Goal: Information Seeking & Learning: Learn about a topic

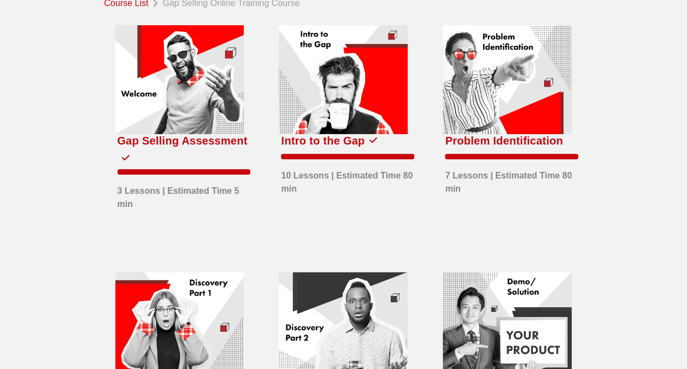
scroll to position [109, 0]
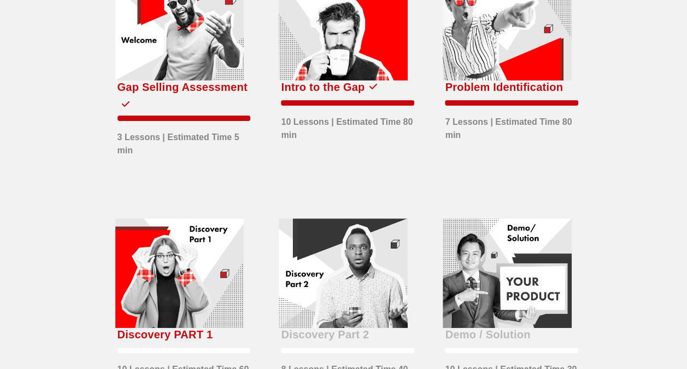
click at [115, 289] on div at bounding box center [179, 272] width 129 height 109
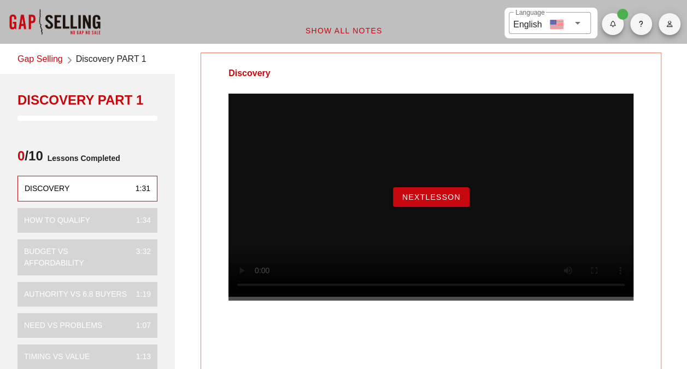
click at [444, 201] on span "NextLesson" at bounding box center [431, 196] width 59 height 9
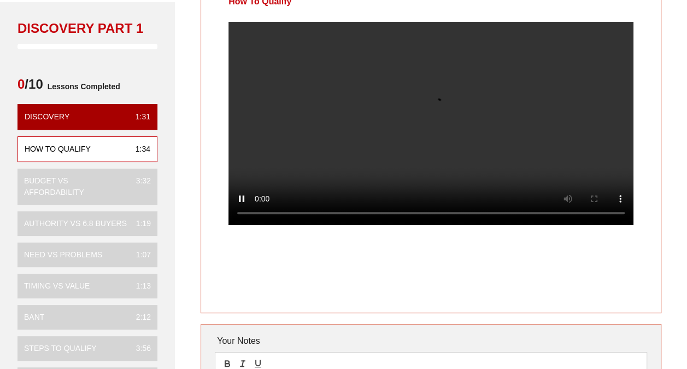
scroll to position [55, 0]
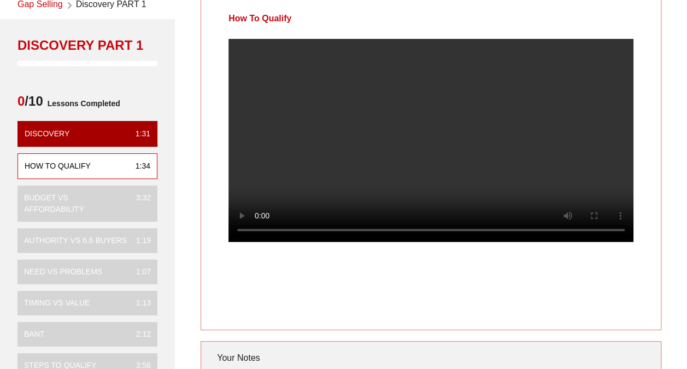
click at [427, 307] on div "How To Qualify" at bounding box center [431, 164] width 461 height 332
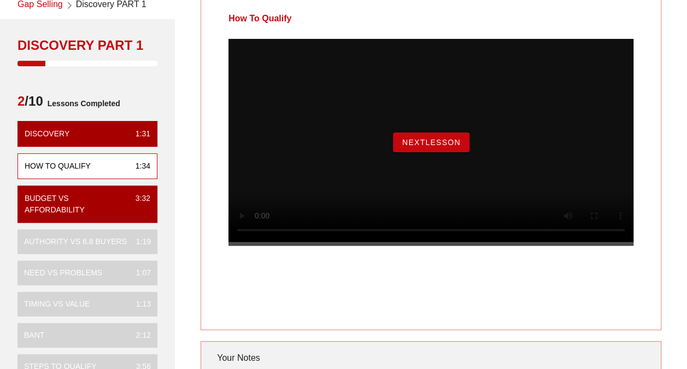
click at [436, 147] on span "NextLesson" at bounding box center [431, 142] width 59 height 9
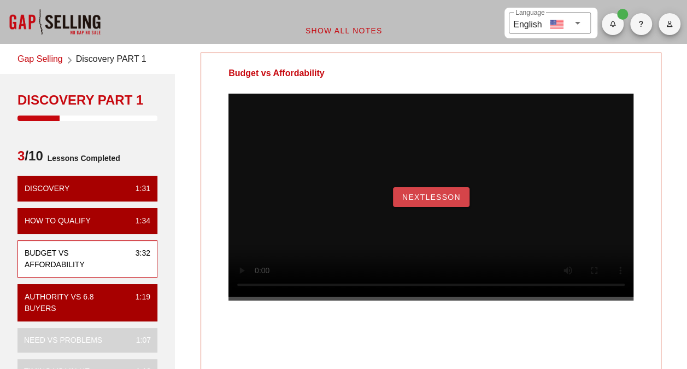
click at [452, 201] on span "NextLesson" at bounding box center [431, 196] width 59 height 9
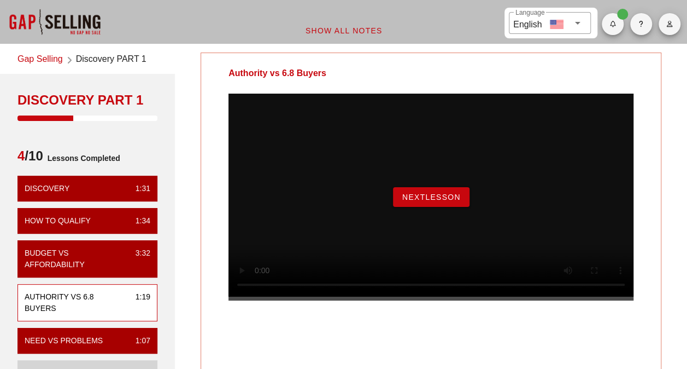
click at [452, 201] on span "NextLesson" at bounding box center [431, 196] width 59 height 9
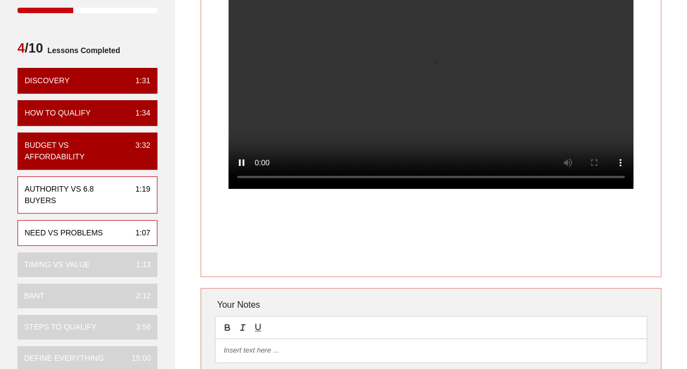
scroll to position [109, 0]
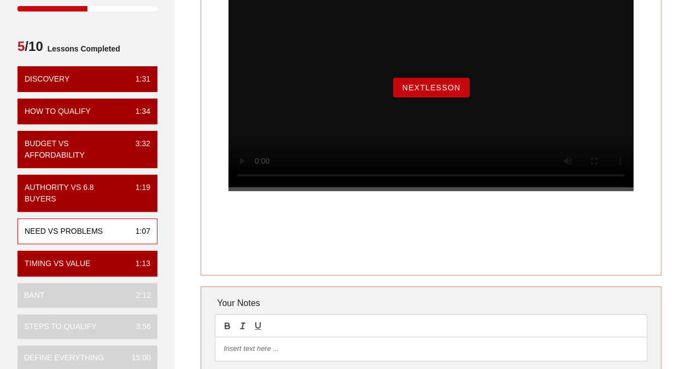
click at [465, 97] on button "NextLesson" at bounding box center [431, 88] width 77 height 20
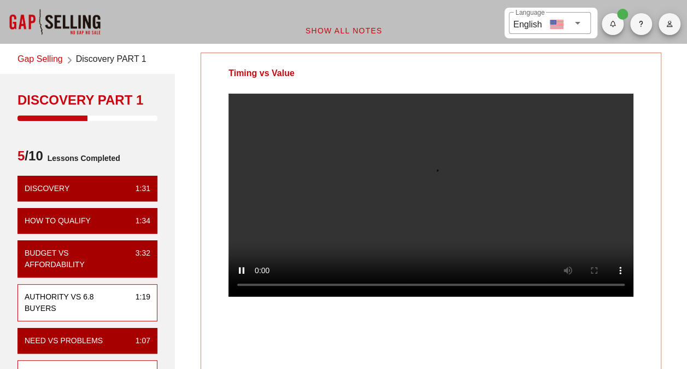
scroll to position [55, 0]
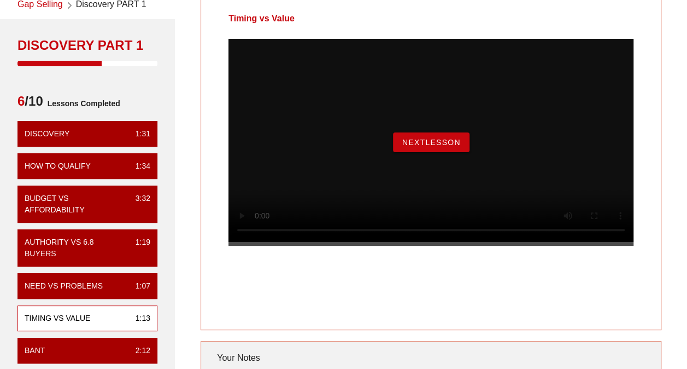
click at [454, 147] on span "NextLesson" at bounding box center [431, 142] width 59 height 9
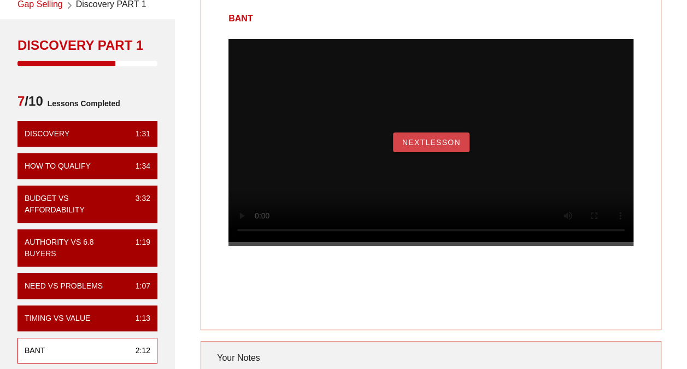
click at [425, 147] on span "NextLesson" at bounding box center [431, 142] width 59 height 9
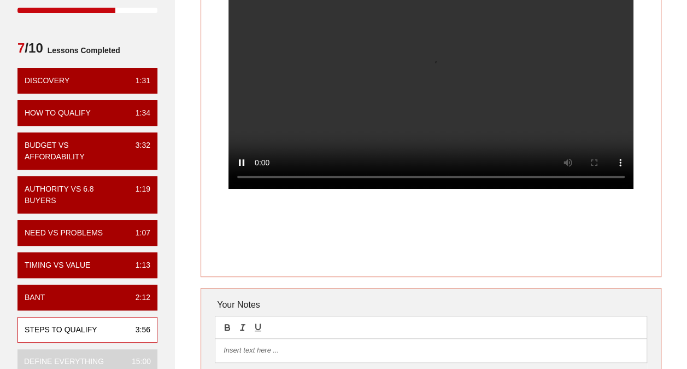
scroll to position [109, 0]
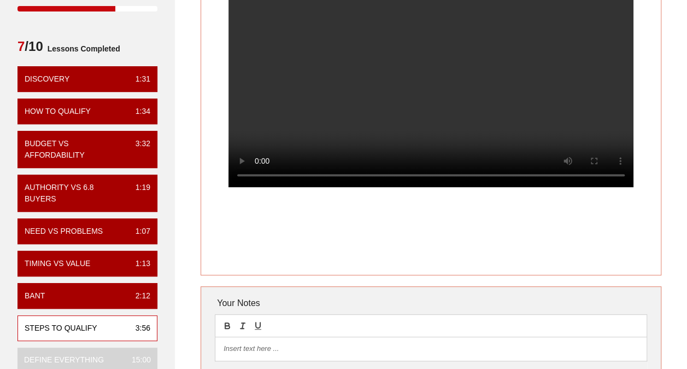
click at [446, 155] on video at bounding box center [431, 85] width 405 height 203
click at [380, 160] on video at bounding box center [431, 85] width 405 height 203
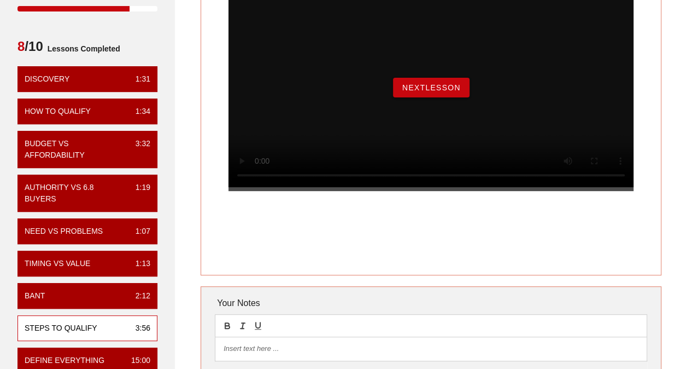
click at [419, 97] on button "NextLesson" at bounding box center [431, 88] width 77 height 20
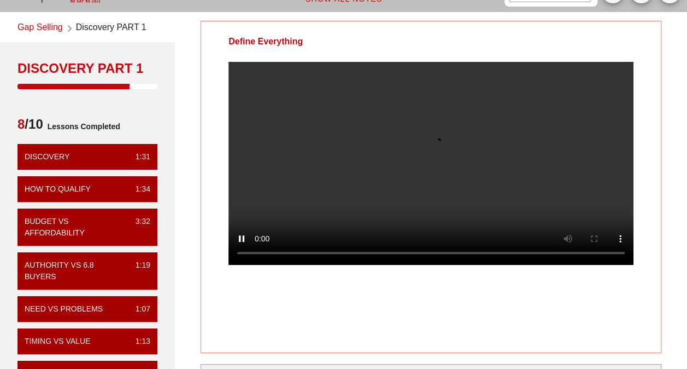
scroll to position [55, 0]
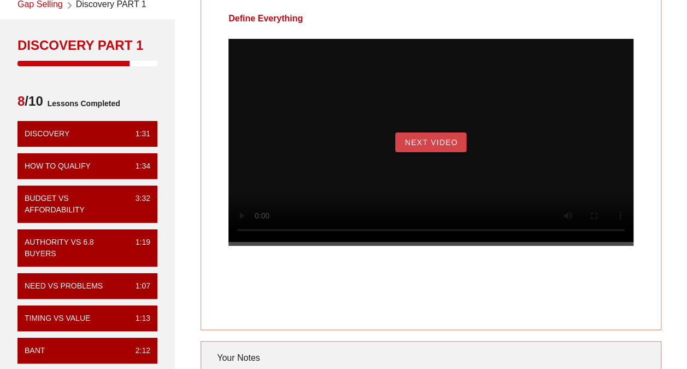
click at [429, 147] on span "Next Video" at bounding box center [431, 142] width 54 height 9
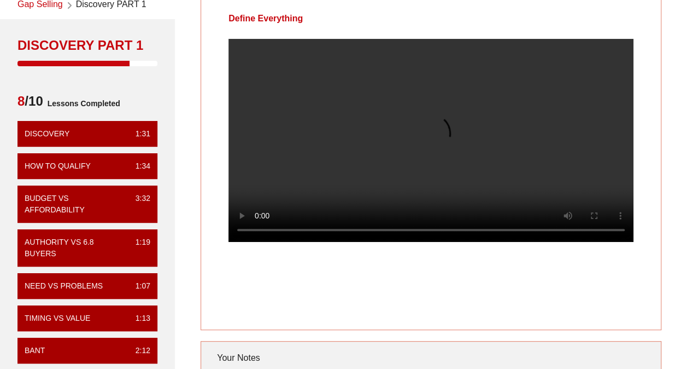
scroll to position [0, 0]
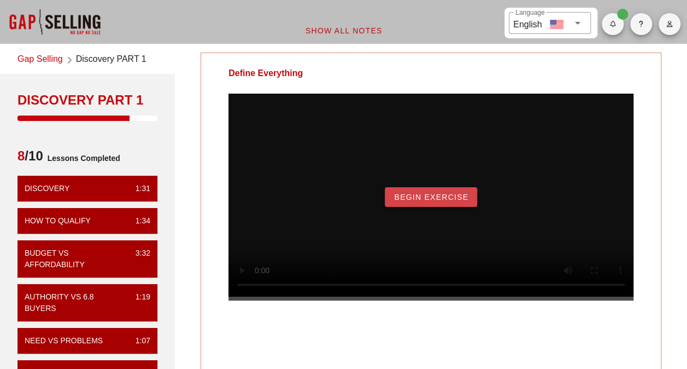
click at [461, 207] on button "Begin Exercise" at bounding box center [431, 197] width 92 height 20
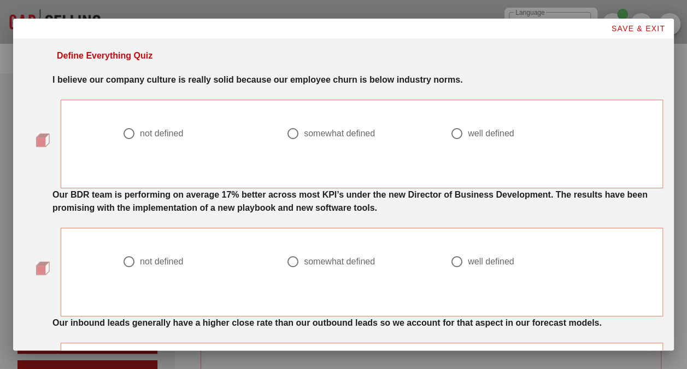
click at [127, 135] on div at bounding box center [129, 133] width 19 height 19
radio input "true"
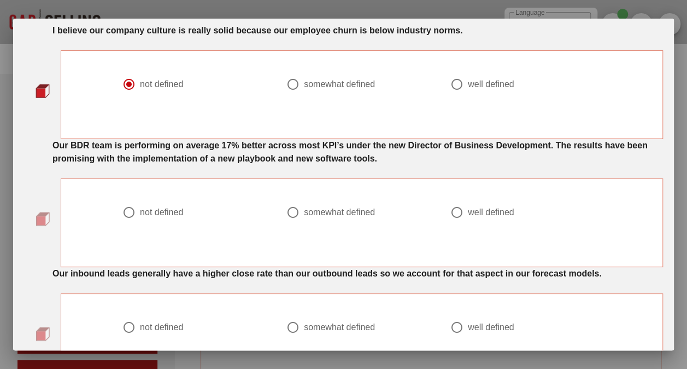
scroll to position [109, 0]
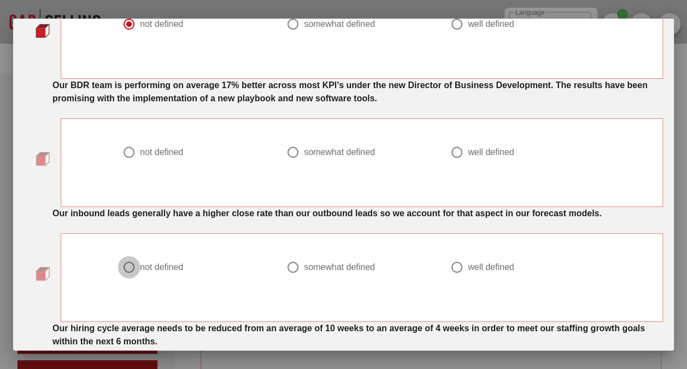
click at [126, 268] on div at bounding box center [129, 267] width 19 height 19
radio input "true"
click at [127, 152] on div at bounding box center [129, 152] width 19 height 19
radio input "true"
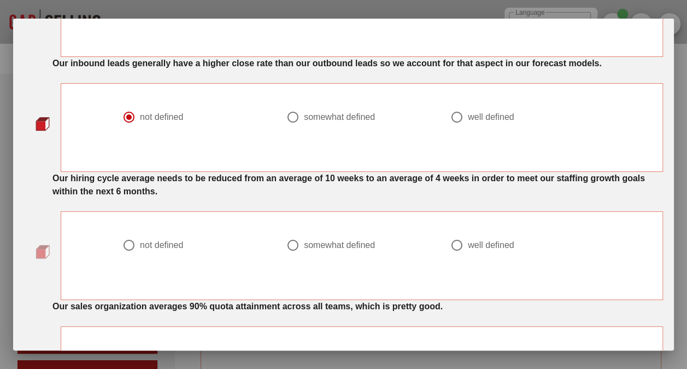
scroll to position [273, 0]
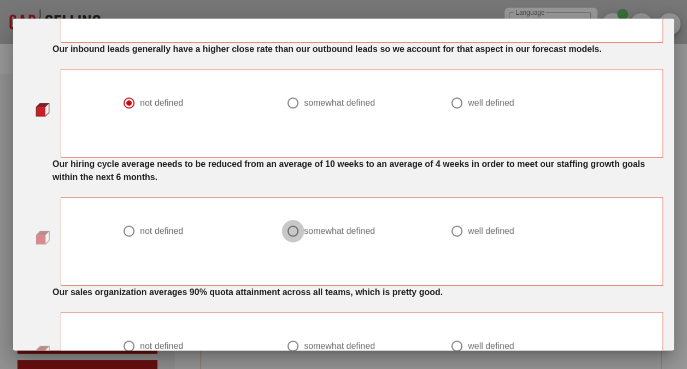
click at [294, 230] on div at bounding box center [293, 230] width 19 height 19
radio input "true"
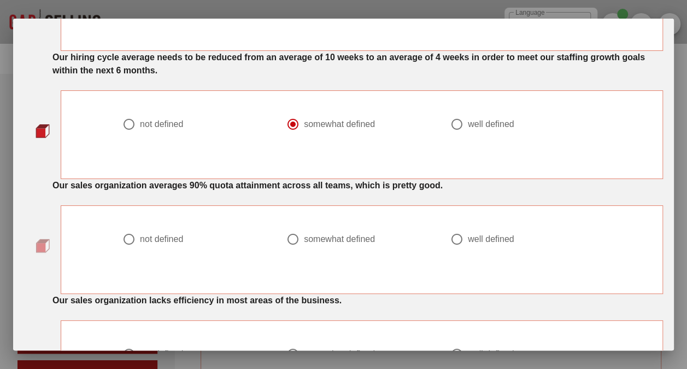
scroll to position [383, 0]
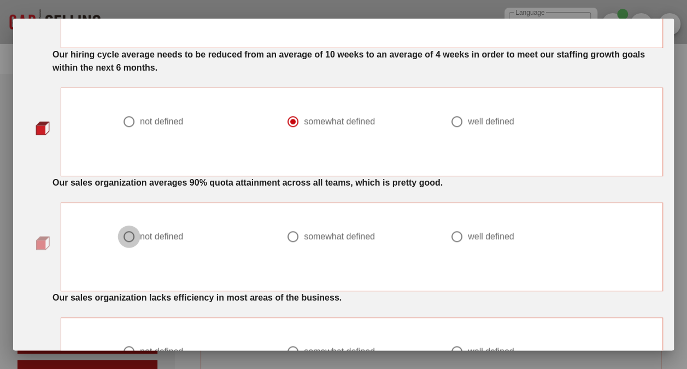
click at [128, 234] on div at bounding box center [129, 236] width 19 height 19
radio input "true"
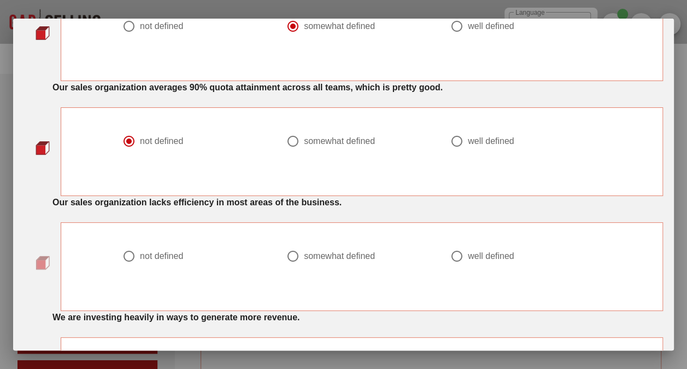
scroll to position [492, 0]
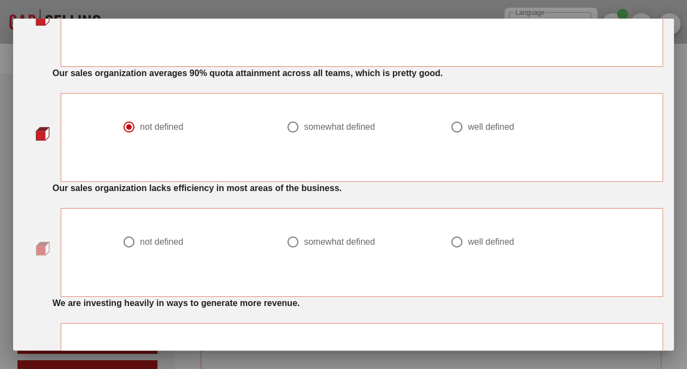
click at [128, 240] on div at bounding box center [129, 241] width 19 height 19
radio input "true"
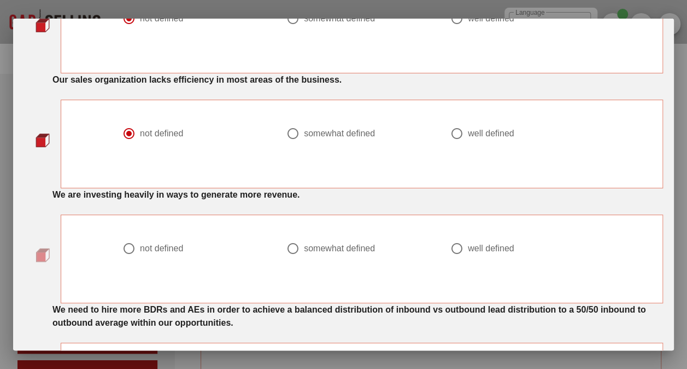
scroll to position [602, 0]
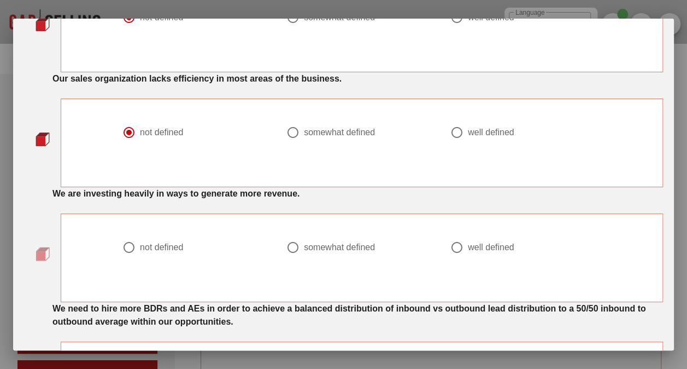
click at [124, 243] on div at bounding box center [129, 247] width 19 height 19
radio input "true"
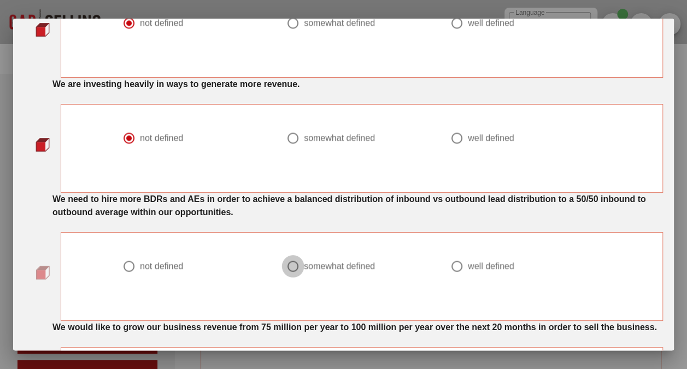
click at [289, 261] on div at bounding box center [293, 265] width 19 height 19
radio input "true"
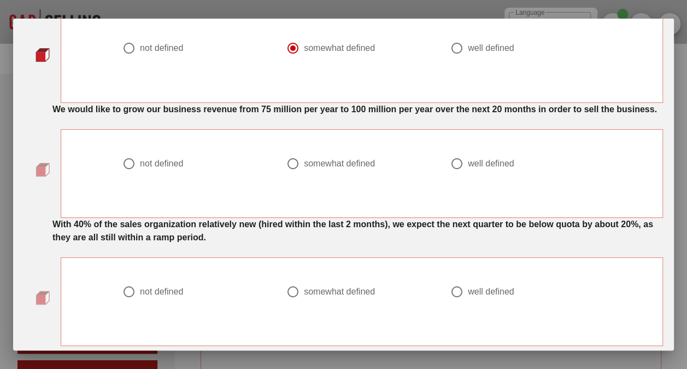
scroll to position [930, 0]
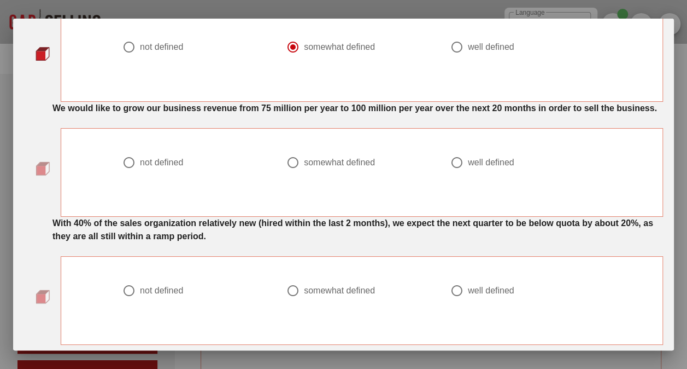
click at [130, 171] on div at bounding box center [129, 162] width 19 height 19
radio input "true"
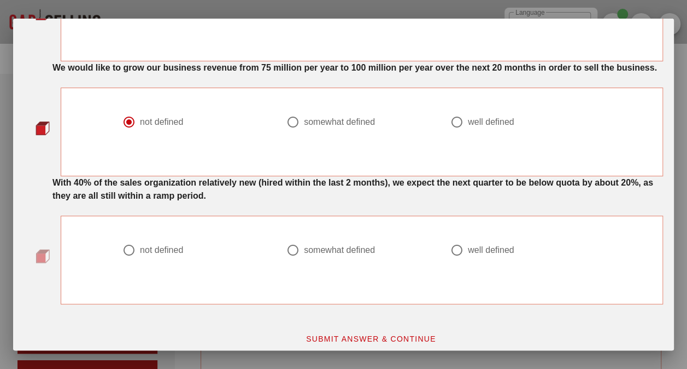
scroll to position [988, 0]
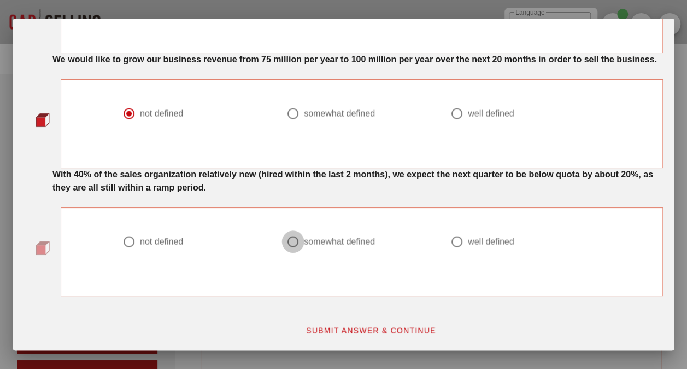
click at [284, 242] on div at bounding box center [293, 241] width 19 height 19
radio input "true"
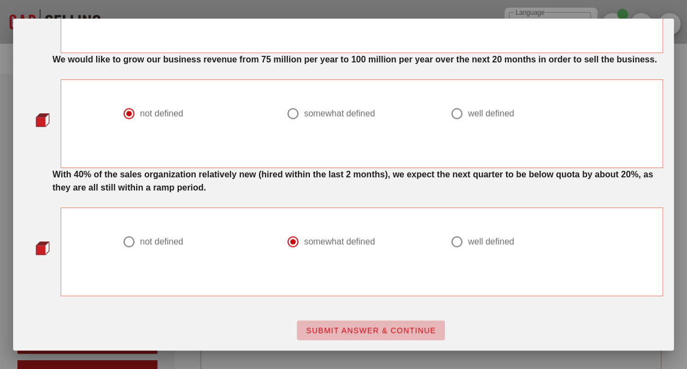
click at [320, 326] on span "SUBMIT ANSWER & CONTINUE" at bounding box center [371, 329] width 131 height 9
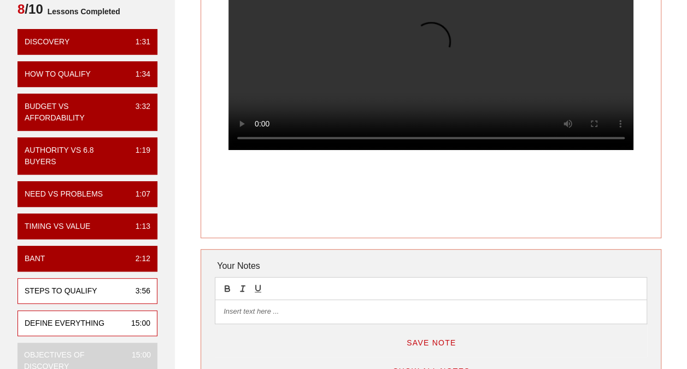
scroll to position [164, 0]
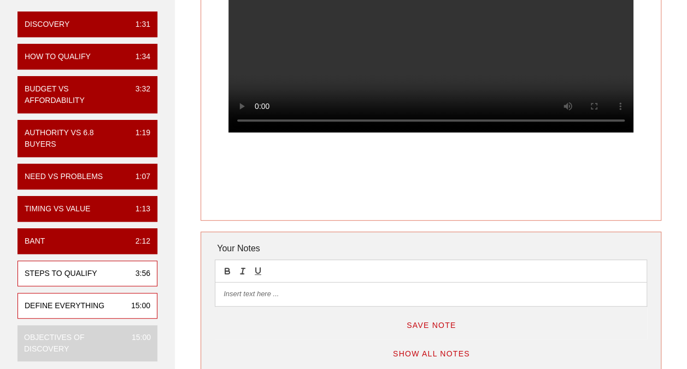
click at [93, 267] on div "Steps to Qualify" at bounding box center [61, 272] width 73 height 11
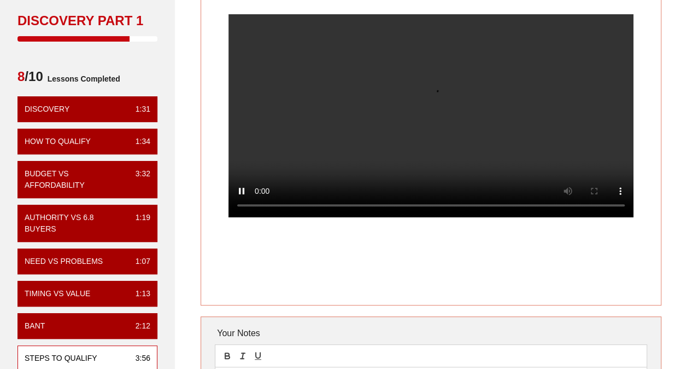
scroll to position [55, 0]
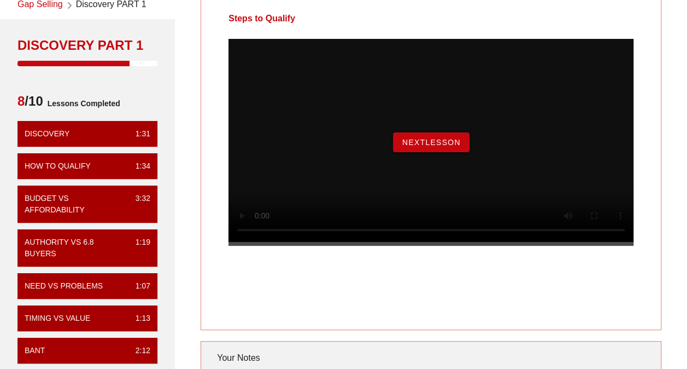
click at [415, 147] on span "NextLesson" at bounding box center [431, 142] width 59 height 9
click at [436, 147] on span "Next Video" at bounding box center [431, 142] width 54 height 9
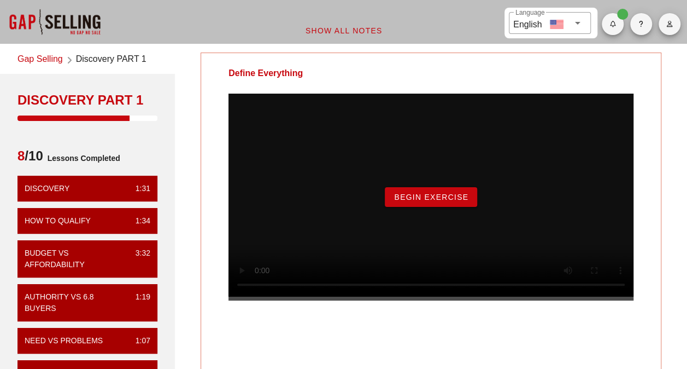
click at [429, 201] on span "Begin Exercise" at bounding box center [431, 196] width 75 height 9
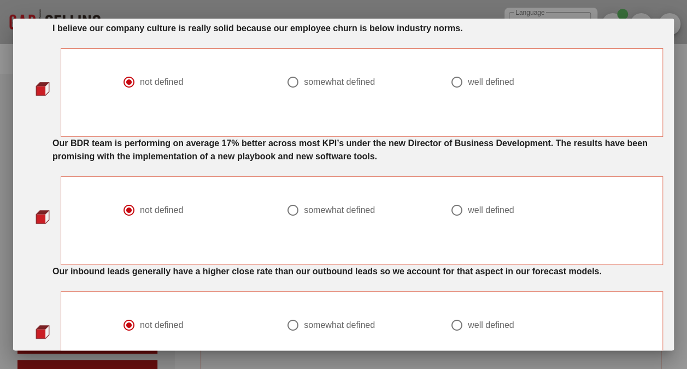
scroll to position [109, 0]
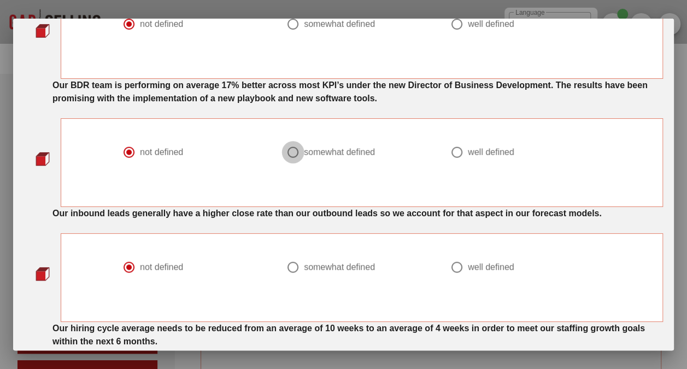
click at [286, 151] on div at bounding box center [293, 152] width 19 height 19
radio input "false"
radio input "true"
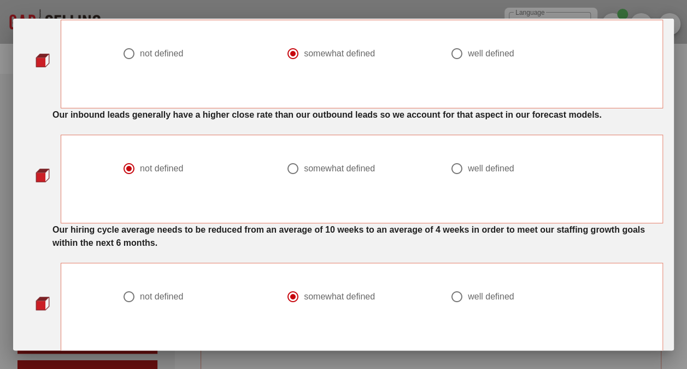
scroll to position [219, 0]
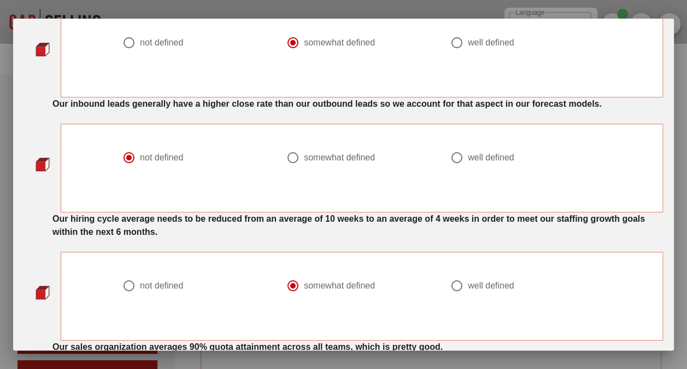
click at [291, 153] on div at bounding box center [293, 157] width 19 height 19
radio input "false"
radio input "true"
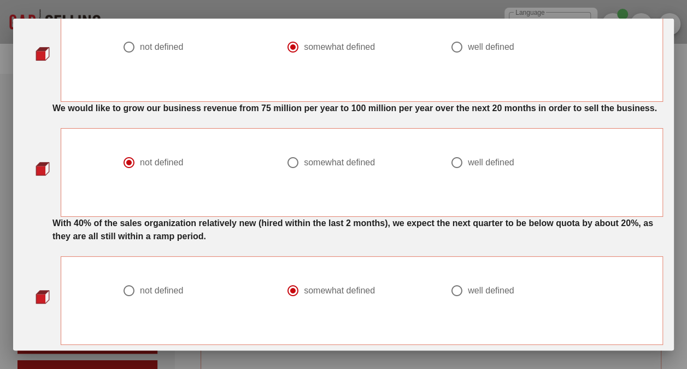
scroll to position [988, 0]
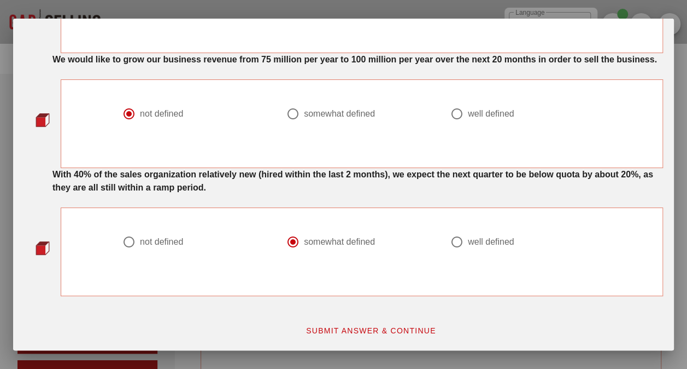
click at [318, 328] on span "SUBMIT ANSWER & CONTINUE" at bounding box center [371, 329] width 131 height 9
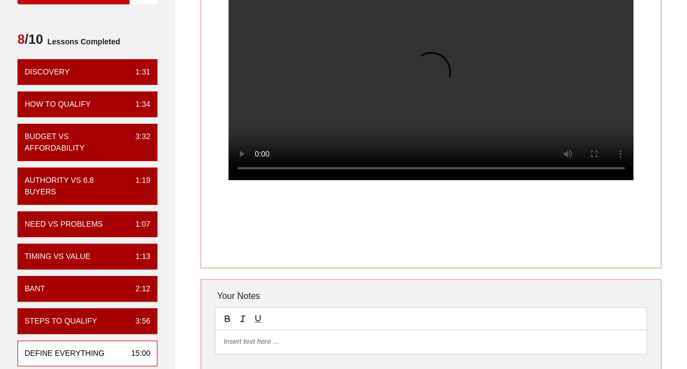
scroll to position [109, 0]
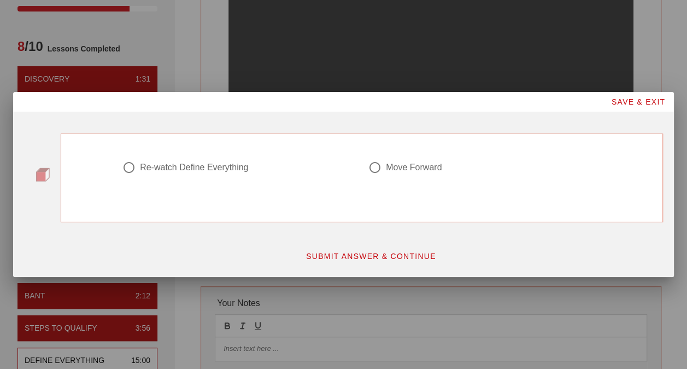
click at [378, 170] on div at bounding box center [375, 167] width 19 height 19
radio input "true"
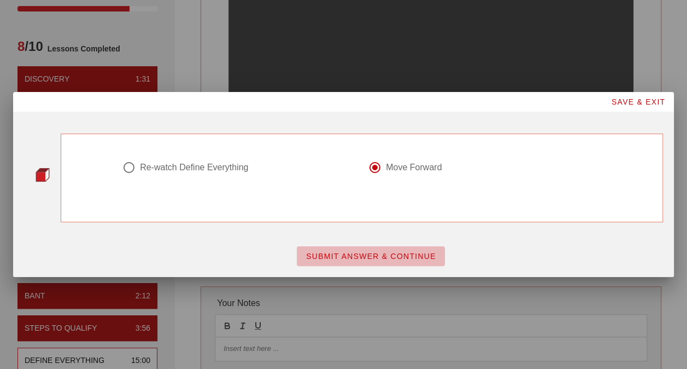
click at [357, 253] on span "SUBMIT ANSWER & CONTINUE" at bounding box center [371, 256] width 131 height 9
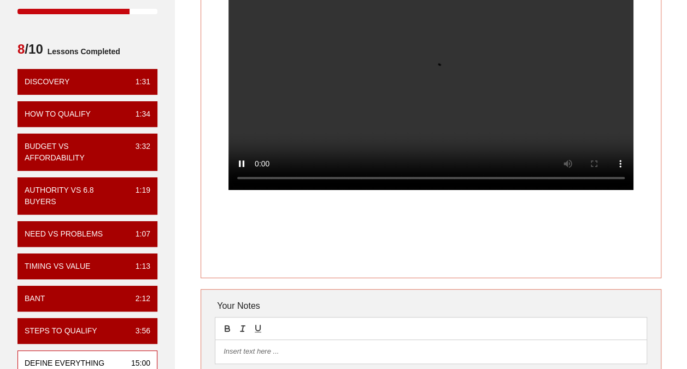
scroll to position [55, 0]
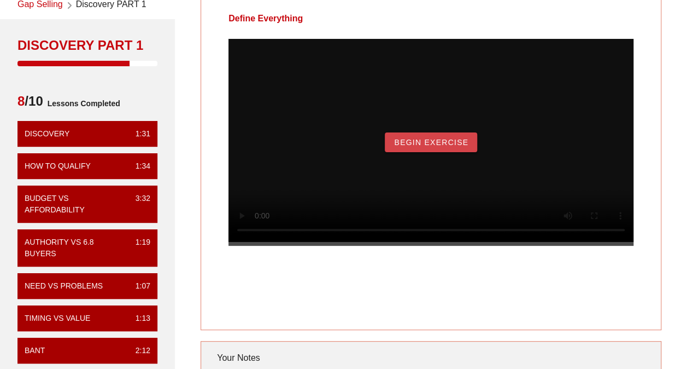
click at [444, 147] on span "Begin Exercise" at bounding box center [431, 142] width 75 height 9
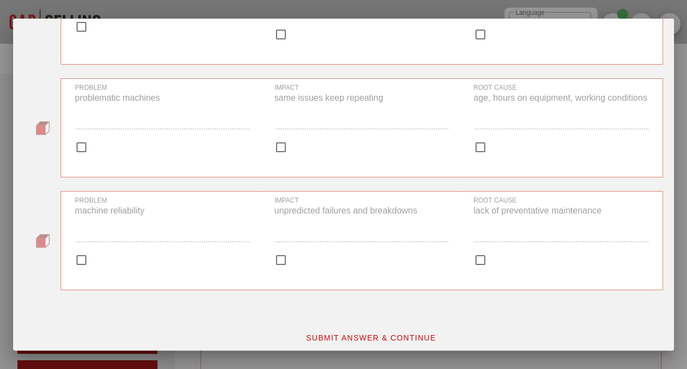
scroll to position [287, 0]
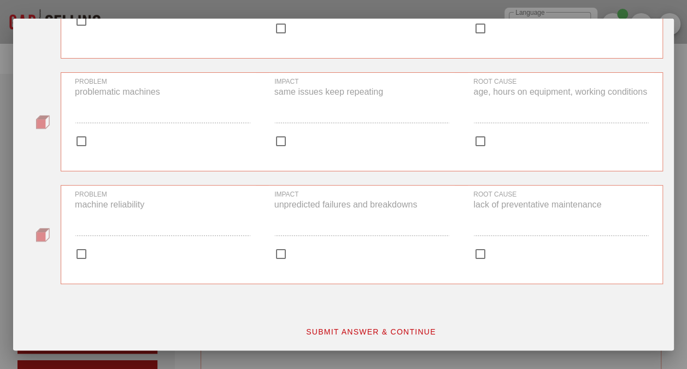
click at [79, 250] on div at bounding box center [81, 253] width 19 height 19
checkbox input "true"
click at [281, 255] on div at bounding box center [281, 253] width 19 height 19
checkbox input "true"
click at [476, 252] on div at bounding box center [480, 253] width 19 height 19
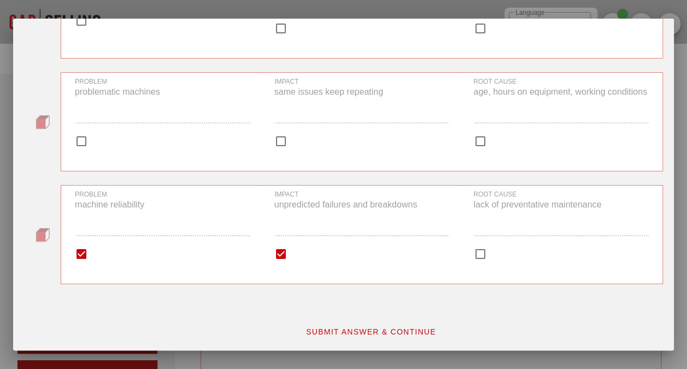
checkbox input "true"
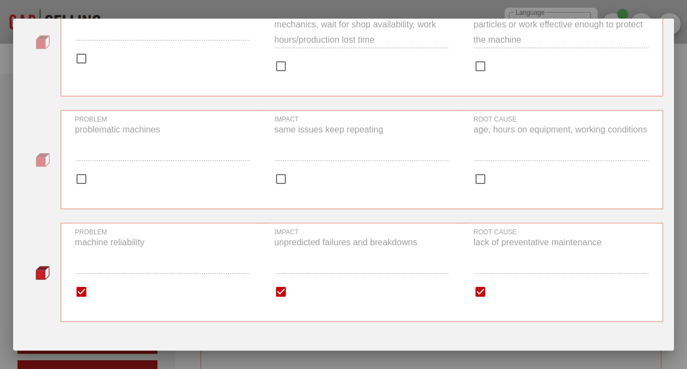
scroll to position [232, 0]
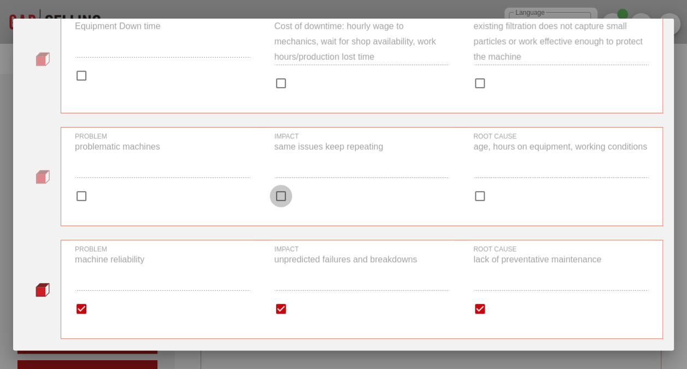
click at [272, 195] on div at bounding box center [281, 195] width 19 height 19
checkbox input "true"
click at [78, 191] on div at bounding box center [81, 195] width 19 height 19
checkbox input "true"
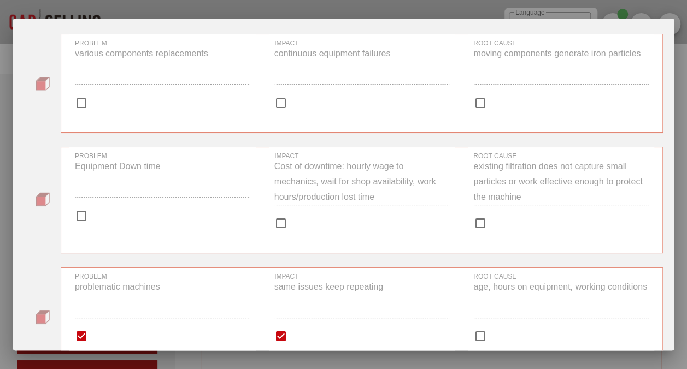
scroll to position [68, 0]
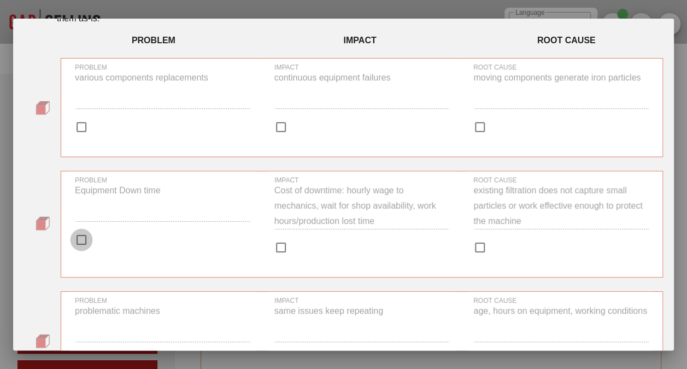
click at [77, 238] on div at bounding box center [81, 239] width 19 height 19
checkbox input "true"
click at [81, 120] on div at bounding box center [81, 127] width 19 height 19
checkbox input "true"
click at [279, 124] on div at bounding box center [281, 127] width 19 height 19
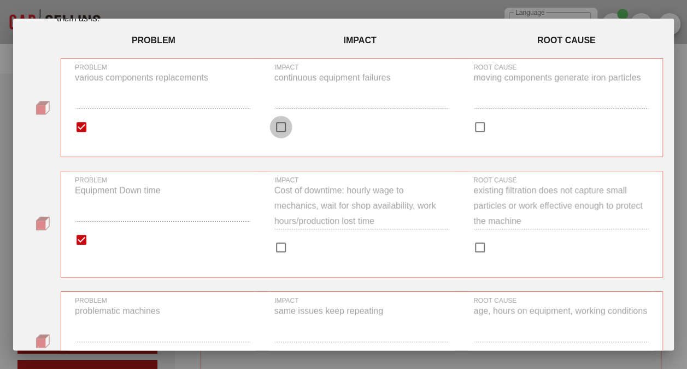
checkbox input "true"
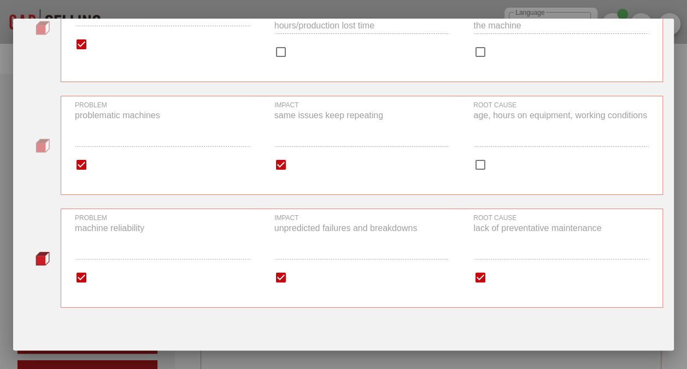
scroll to position [287, 0]
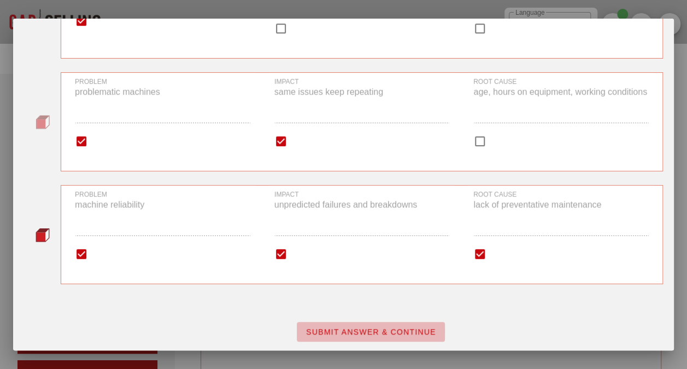
click at [358, 331] on span "SUBMIT ANSWER & CONTINUE" at bounding box center [371, 331] width 131 height 9
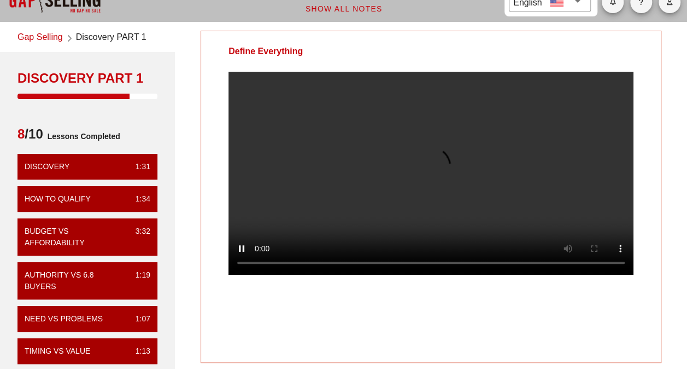
scroll to position [0, 0]
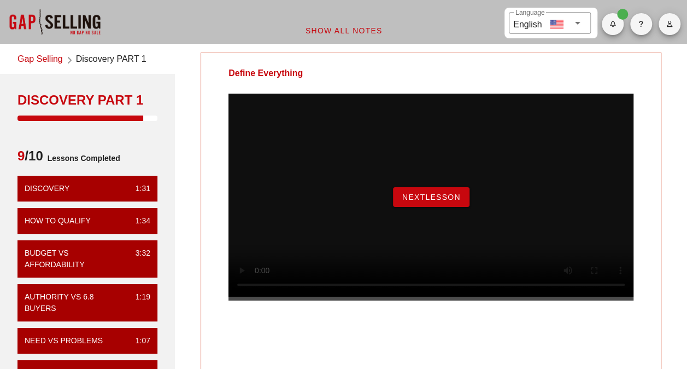
click at [428, 207] on button "NextLesson" at bounding box center [431, 197] width 77 height 20
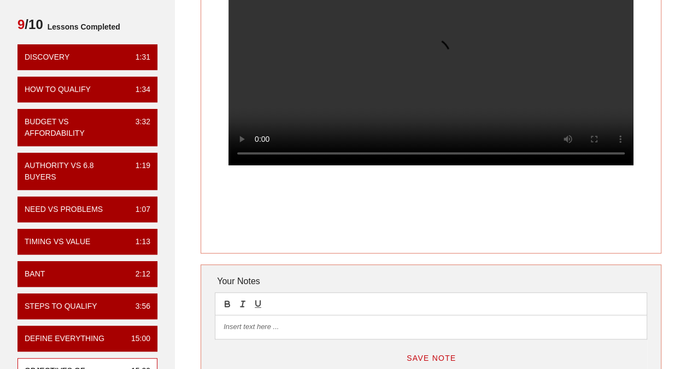
scroll to position [109, 0]
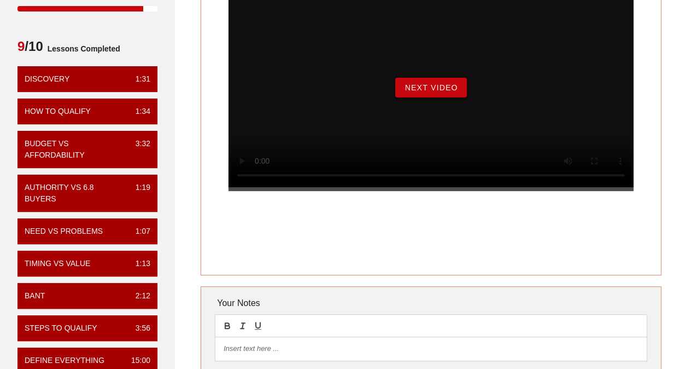
click at [434, 92] on span "Next Video" at bounding box center [431, 87] width 54 height 9
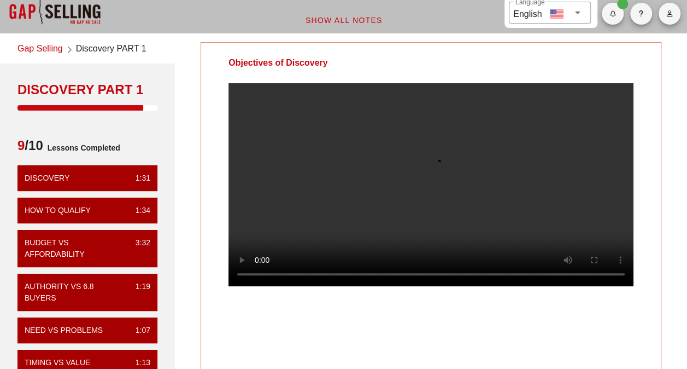
scroll to position [0, 0]
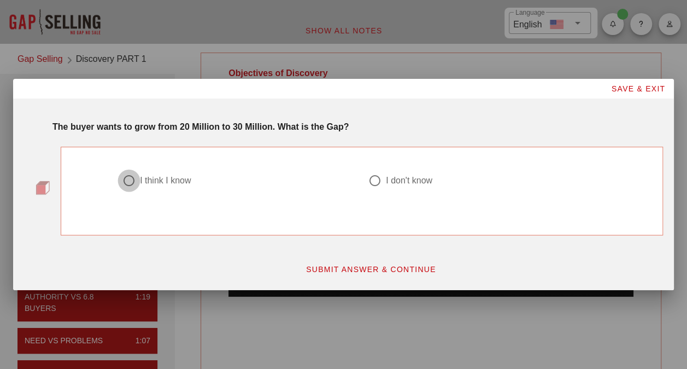
click at [129, 179] on div at bounding box center [129, 180] width 19 height 19
radio input "true"
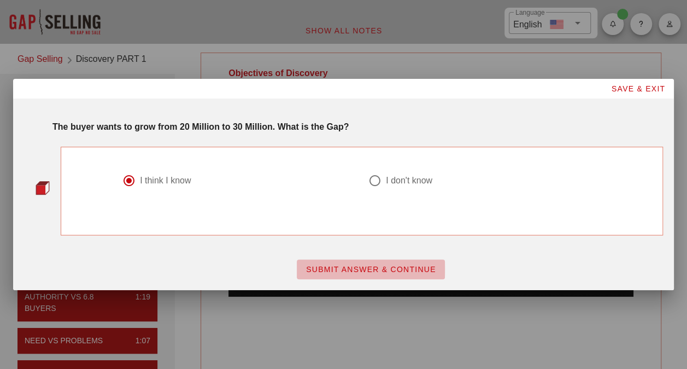
click at [369, 270] on span "SUBMIT ANSWER & CONTINUE" at bounding box center [371, 269] width 131 height 9
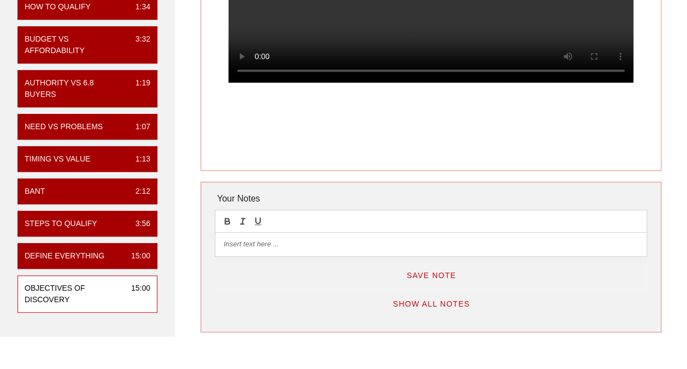
scroll to position [219, 0]
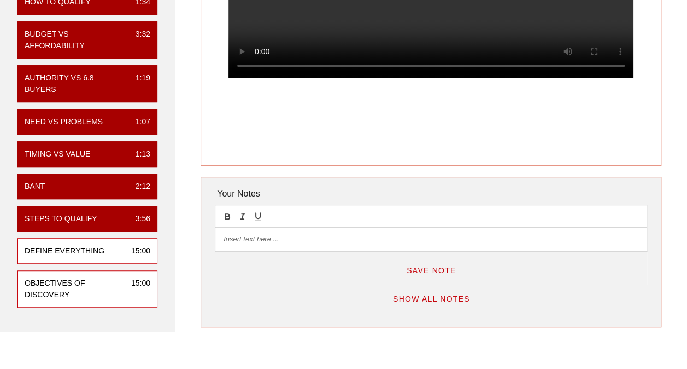
click at [74, 246] on div "Define Everything" at bounding box center [65, 250] width 80 height 11
